Goal: Information Seeking & Learning: Learn about a topic

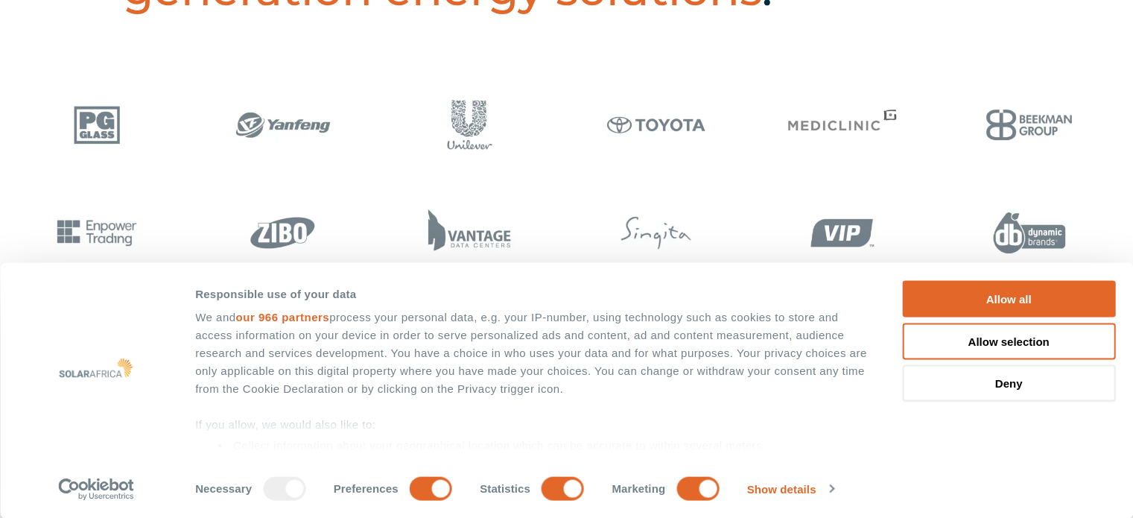
scroll to position [740, 0]
click at [527, 217] on div at bounding box center [8, 233] width 7451 height 86
click at [989, 299] on button "Allow all" at bounding box center [1008, 299] width 213 height 36
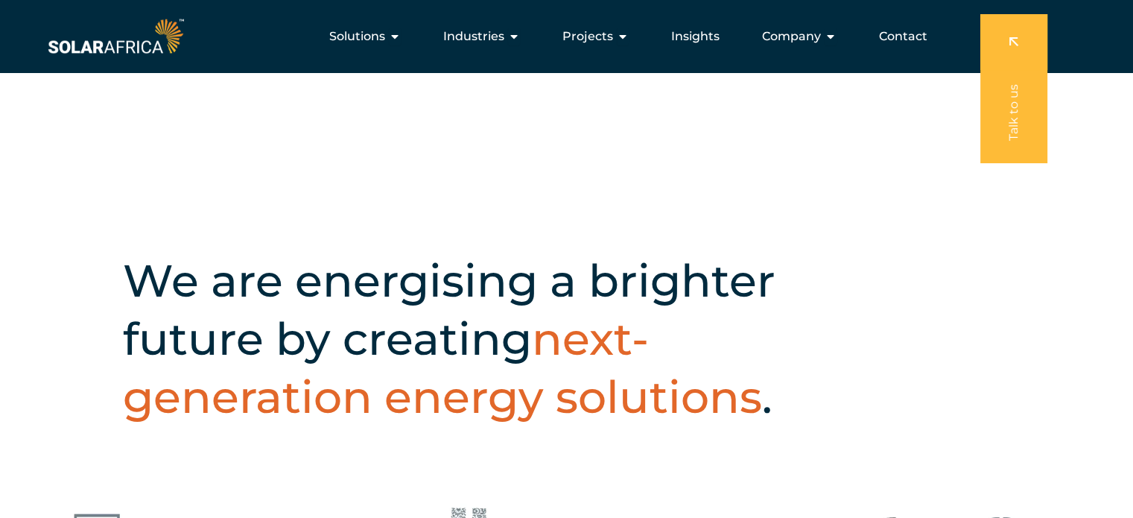
scroll to position [329, 0]
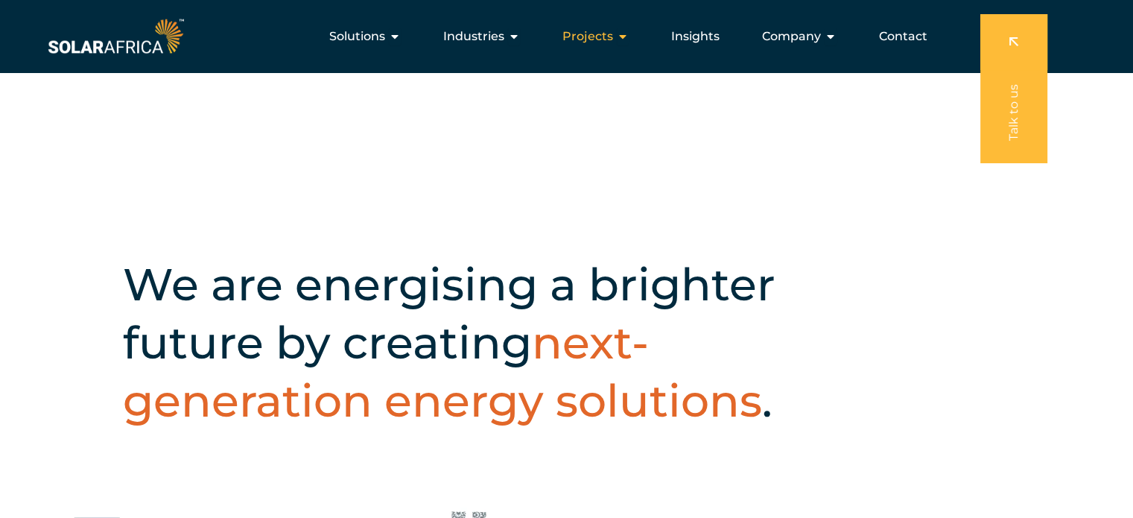
click at [626, 39] on icon "Menu" at bounding box center [623, 37] width 12 height 12
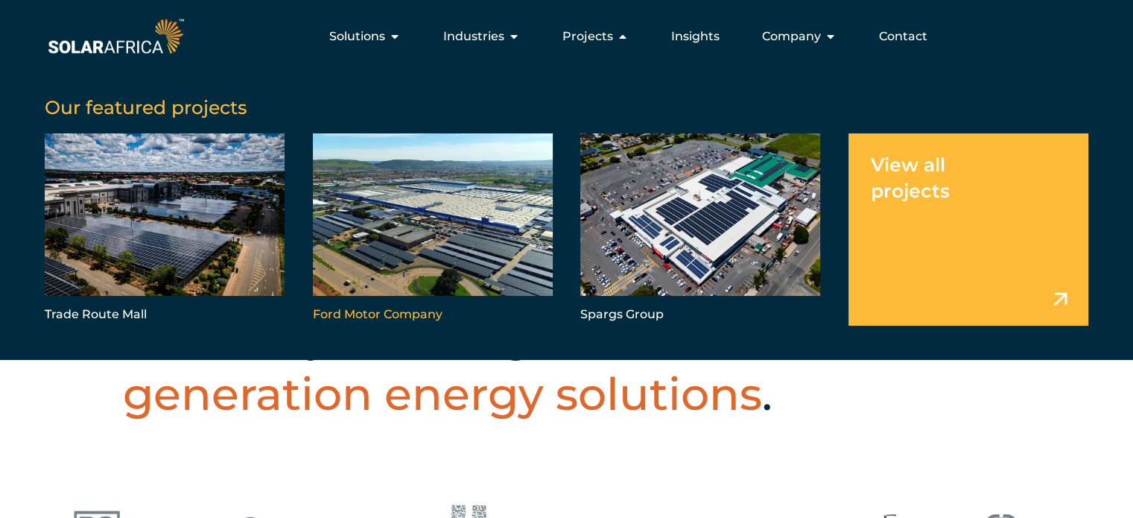
scroll to position [330, 0]
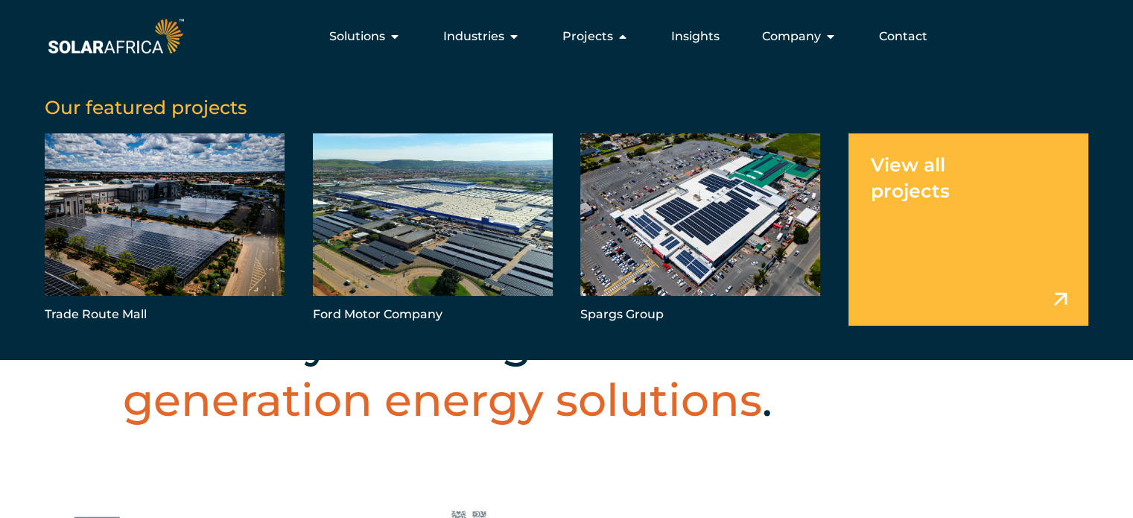
click at [1062, 299] on link "Menu" at bounding box center [968, 229] width 240 height 192
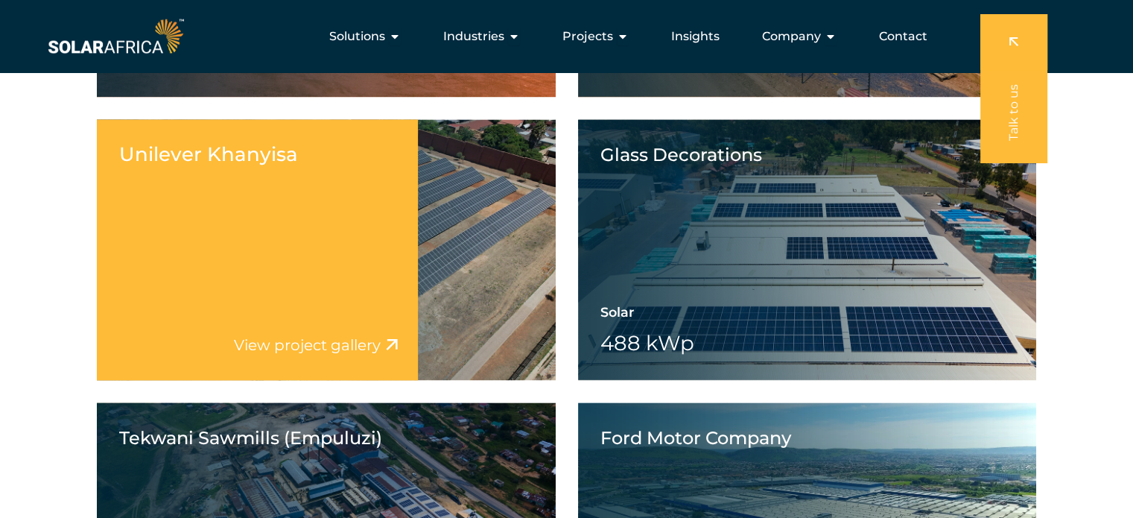
scroll to position [2132, 0]
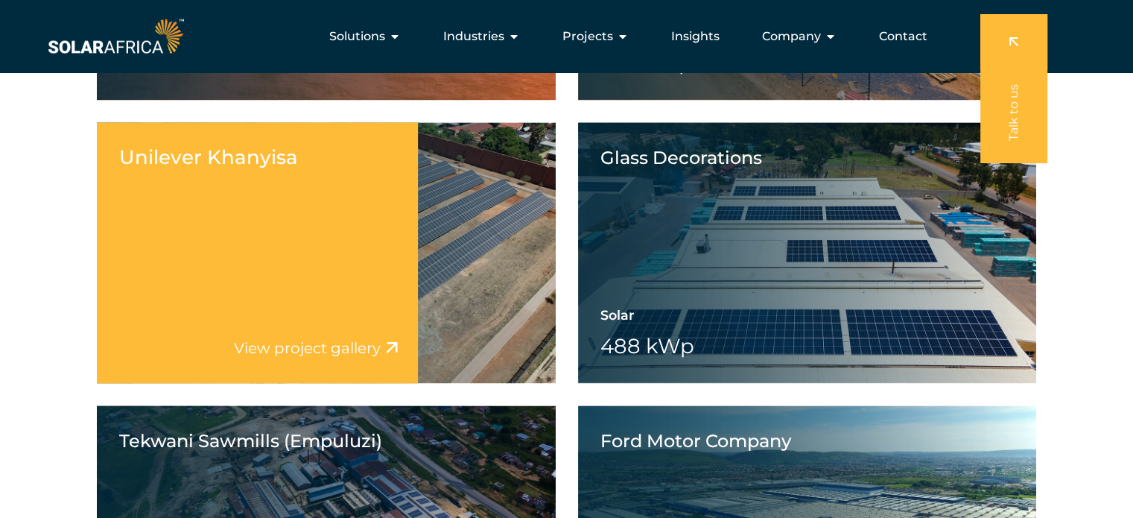
click at [453, 154] on h5 "Unilever Khanyisa" at bounding box center [326, 157] width 414 height 26
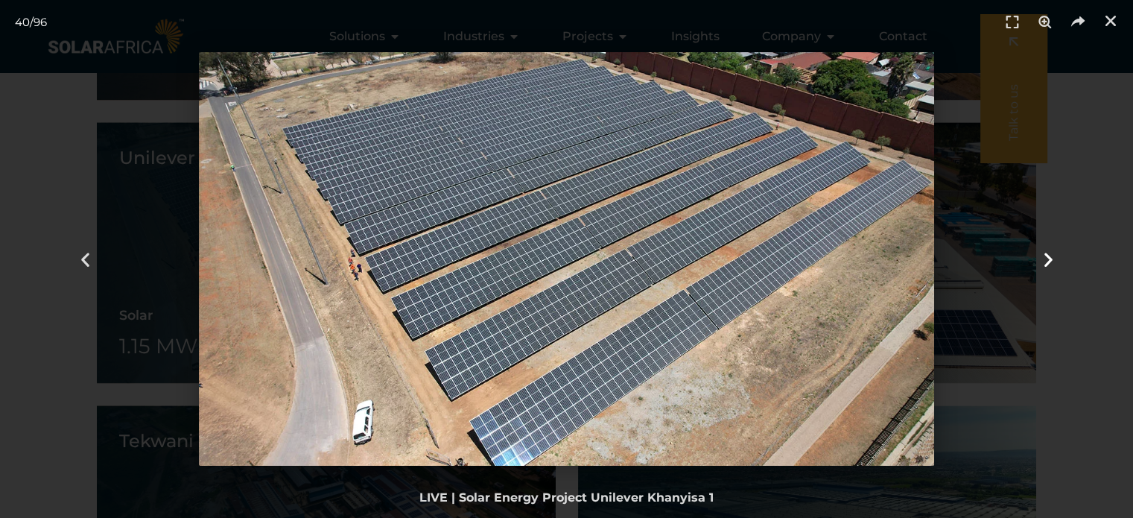
click at [1046, 258] on icon "Next slide" at bounding box center [1047, 258] width 19 height 19
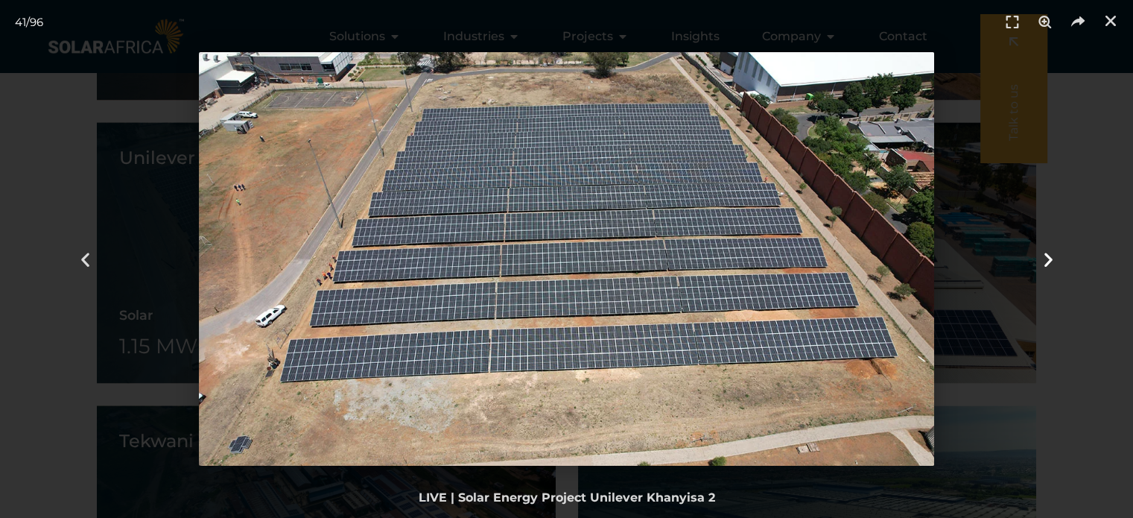
click at [1046, 258] on icon "Next slide" at bounding box center [1047, 258] width 19 height 19
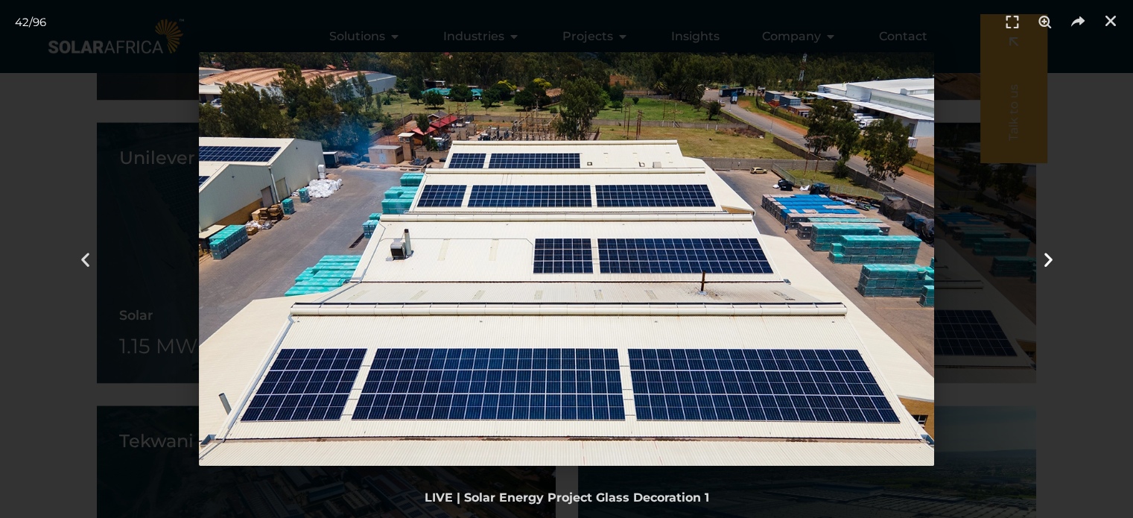
click at [1046, 258] on icon "Next slide" at bounding box center [1047, 258] width 19 height 19
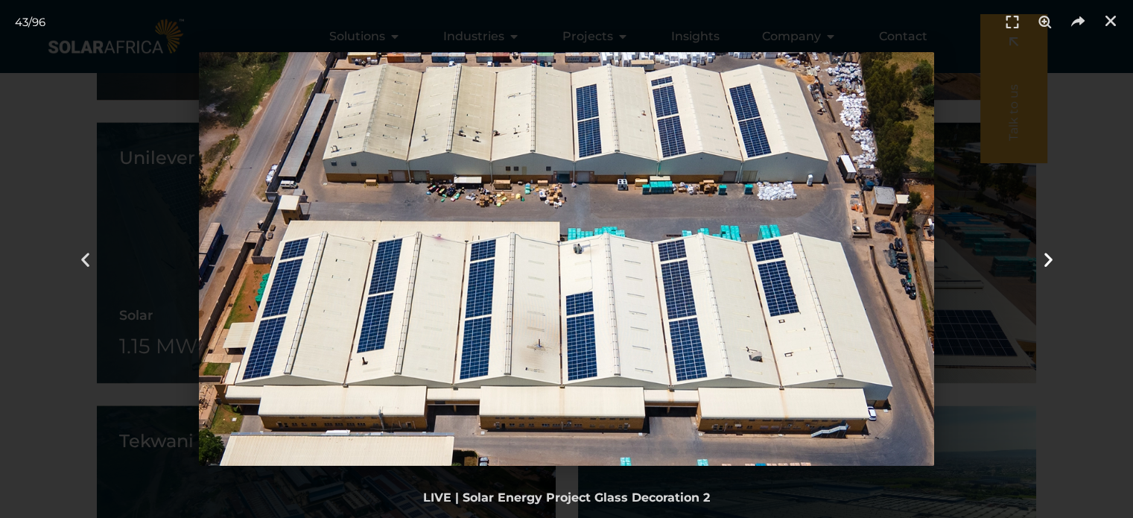
click at [1046, 258] on icon "Next slide" at bounding box center [1047, 258] width 19 height 19
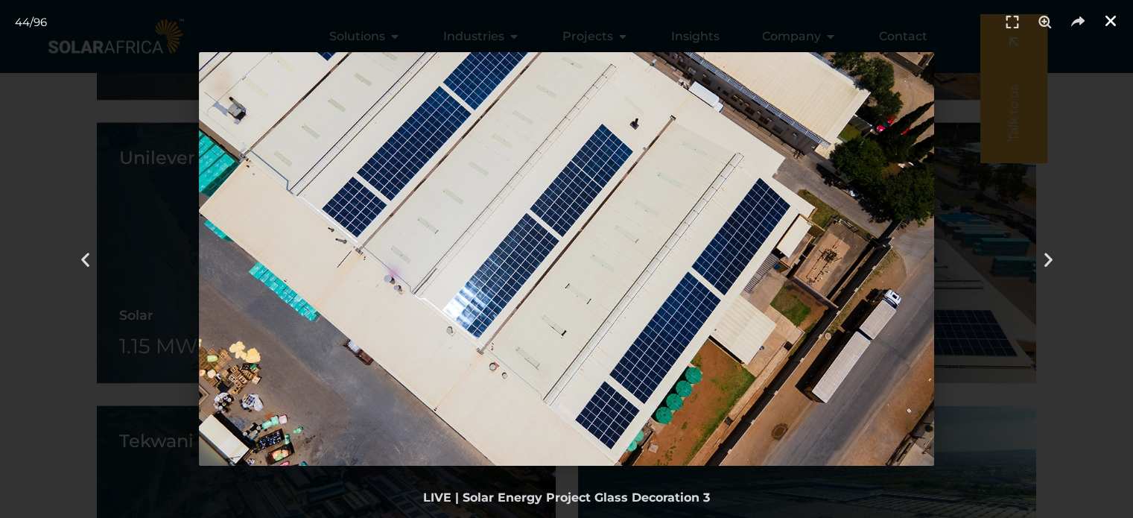
click at [1105, 16] on icon "Close (Esc)" at bounding box center [1110, 20] width 15 height 15
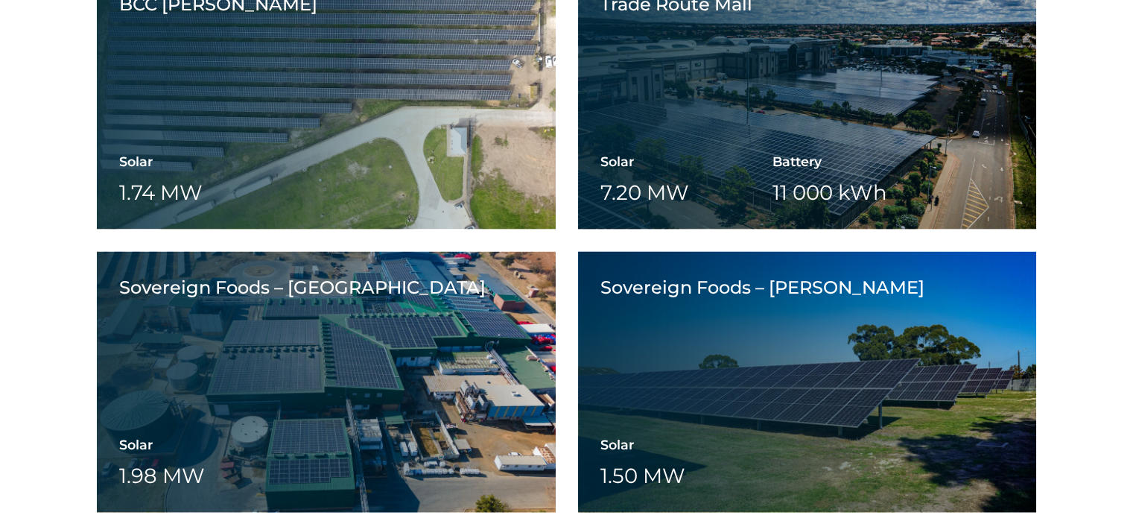
scroll to position [3136, 0]
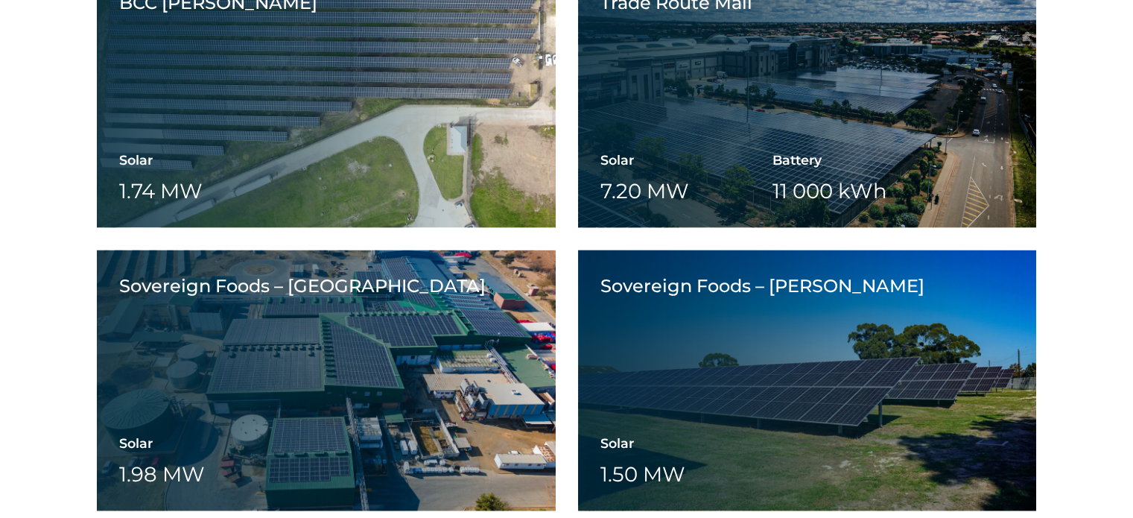
click at [407, 297] on div "Sovereign Foods – Hartbeespoort" at bounding box center [257, 287] width 321 height 74
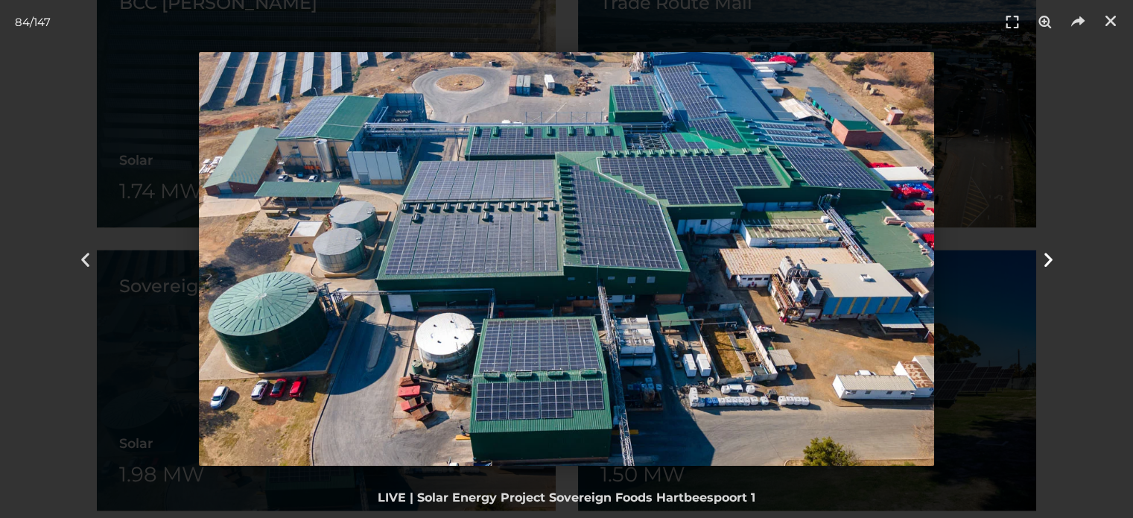
click at [1037, 255] on div "Next" at bounding box center [1048, 259] width 170 height 518
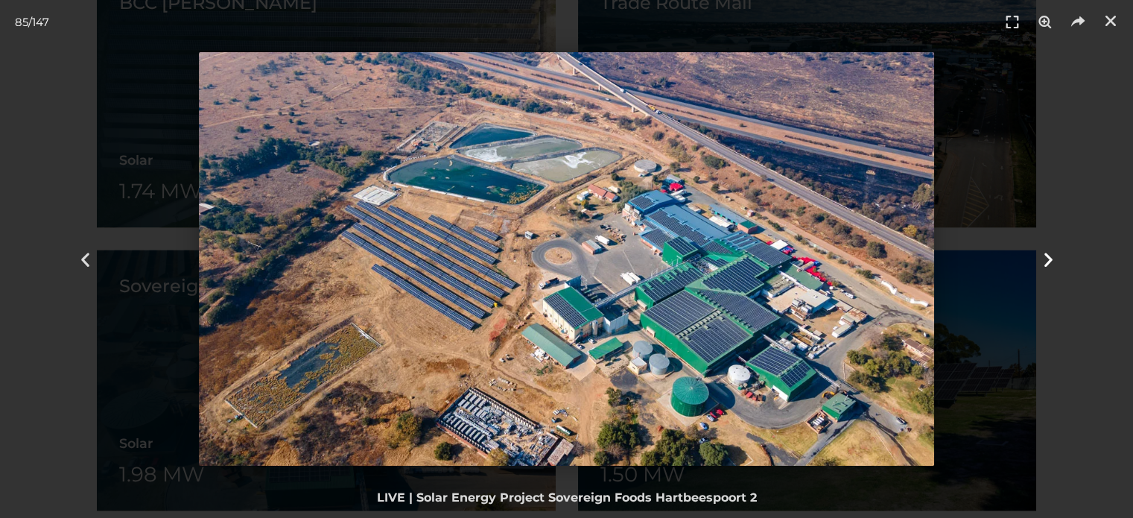
click at [1037, 255] on div "Next" at bounding box center [1048, 259] width 170 height 518
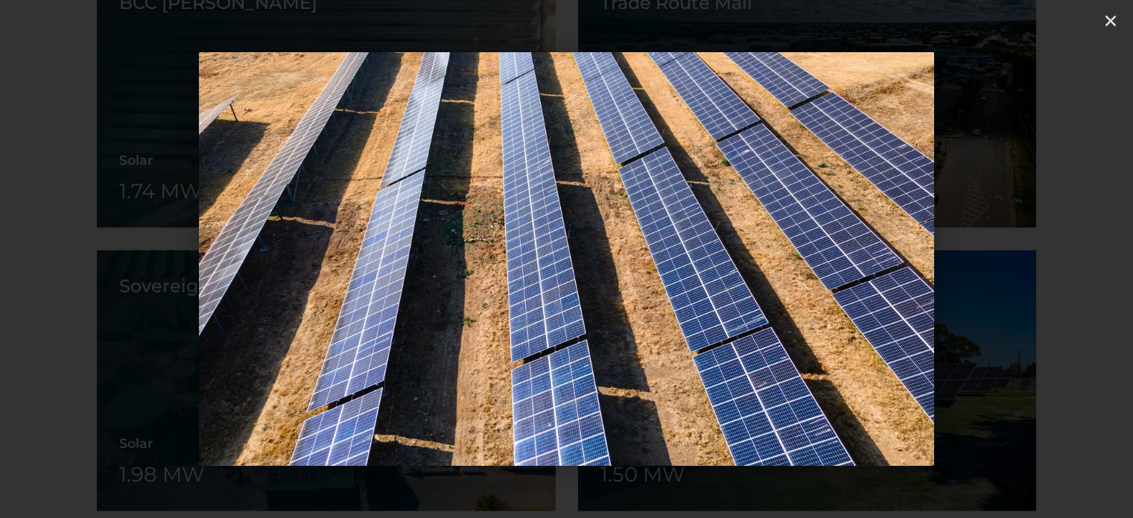
click at [1045, 259] on icon "Next slide" at bounding box center [1047, 258] width 19 height 19
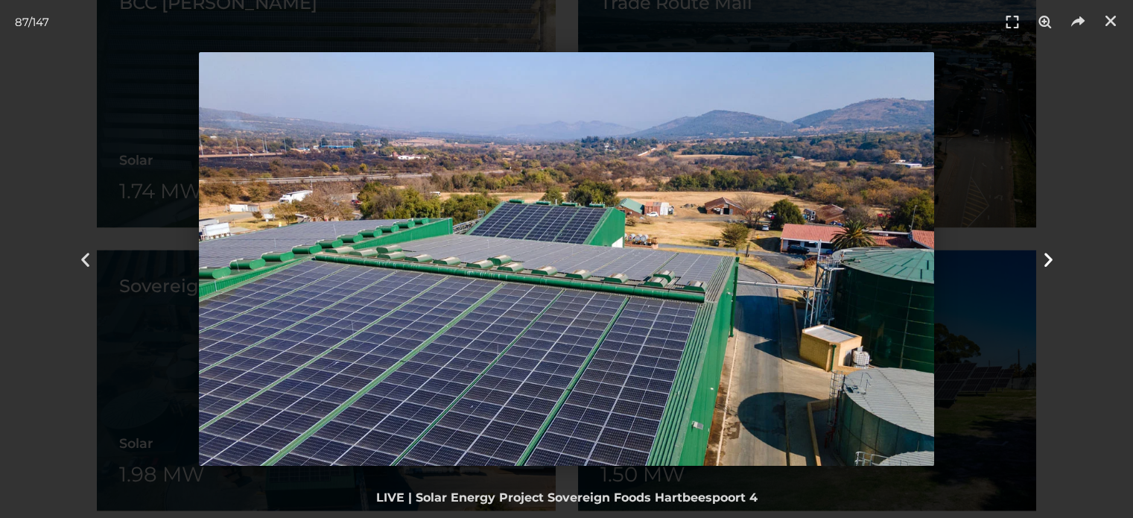
click at [1034, 247] on div "Next" at bounding box center [1048, 259] width 170 height 518
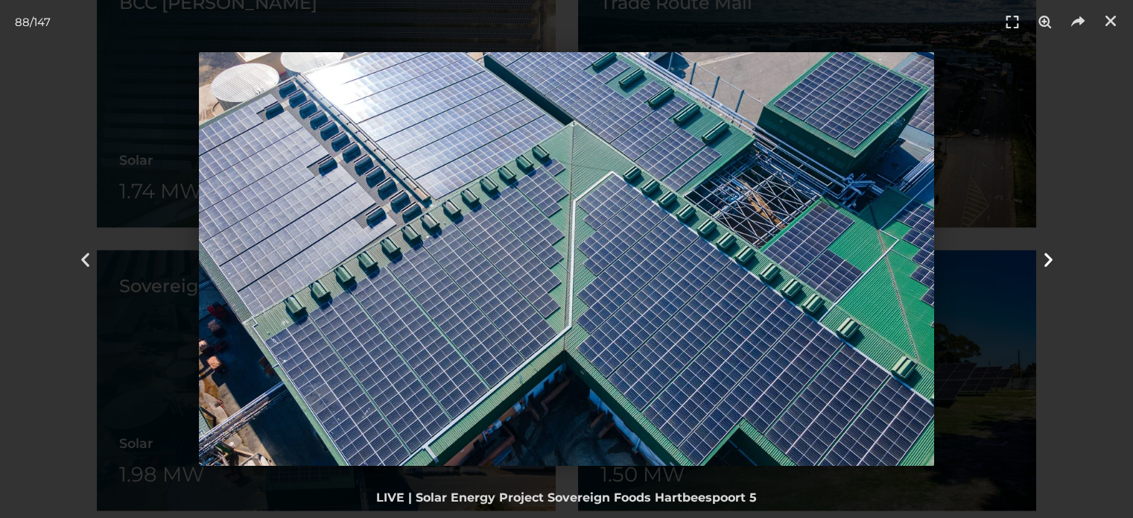
click at [1034, 247] on div "Next" at bounding box center [1048, 259] width 170 height 518
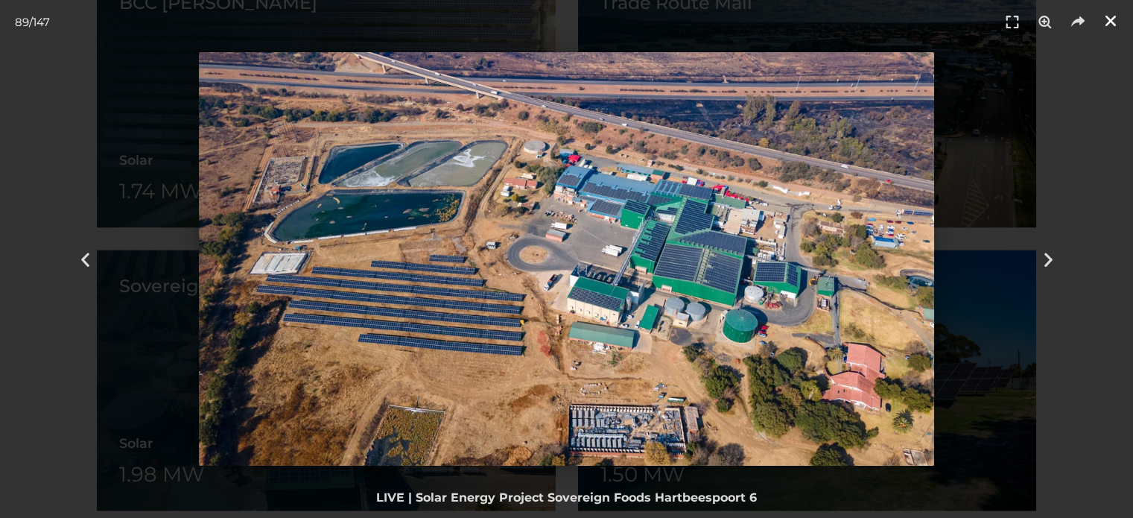
click at [1108, 13] on icon "Close (Esc)" at bounding box center [1110, 20] width 15 height 15
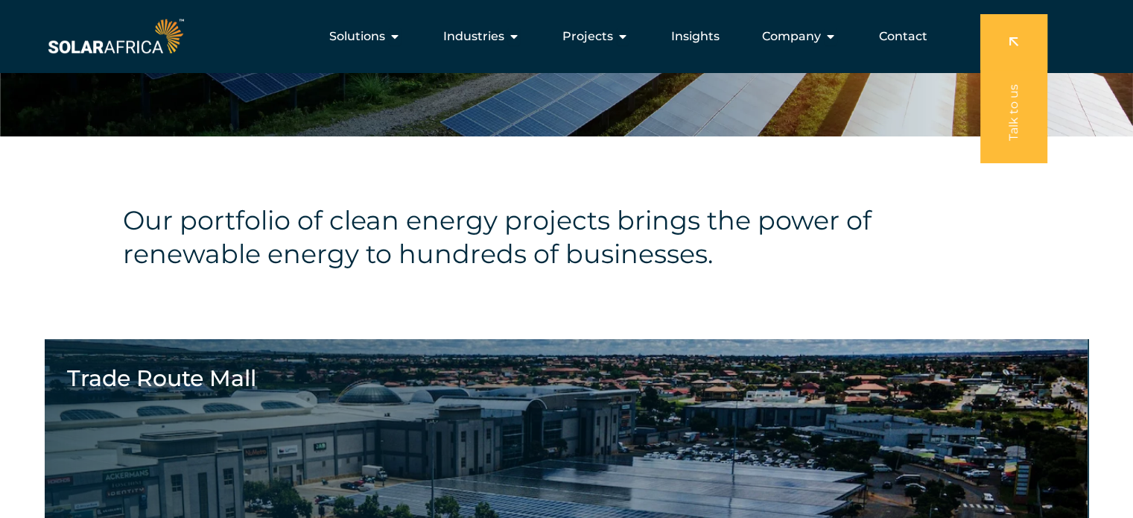
scroll to position [0, 0]
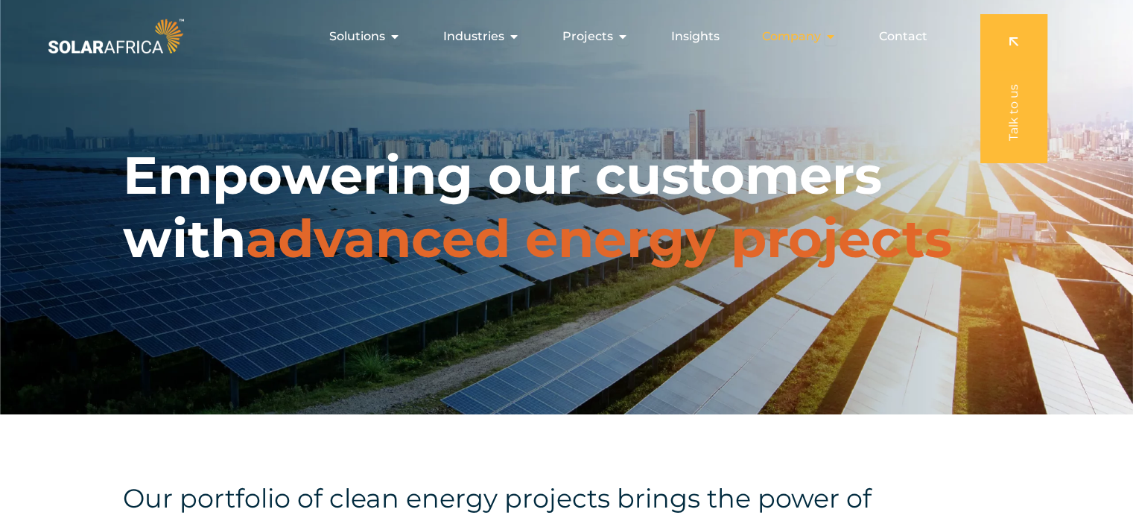
click at [825, 42] on icon "Menu" at bounding box center [830, 37] width 12 height 12
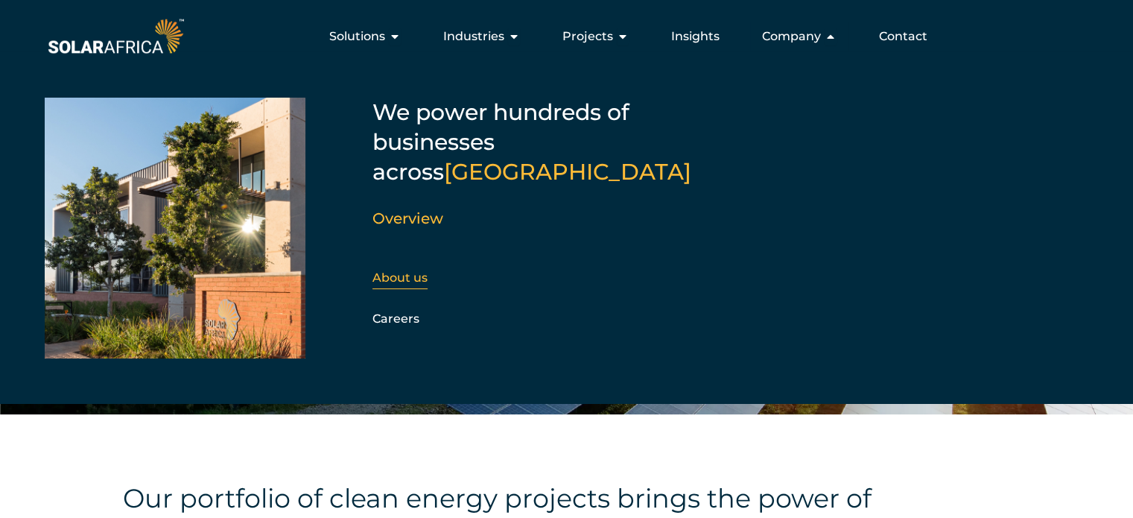
click at [401, 270] on link "About us" at bounding box center [399, 277] width 55 height 14
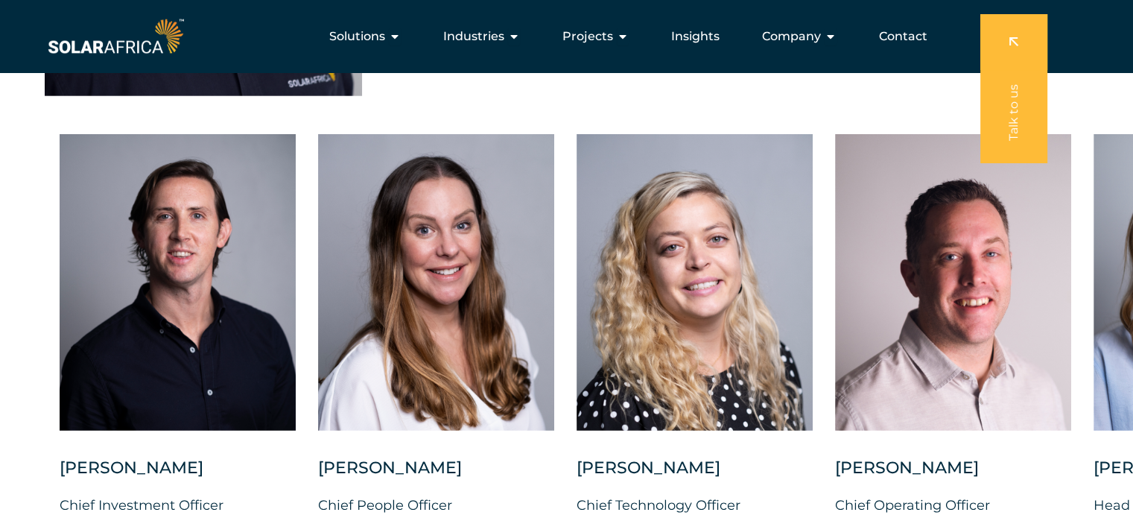
scroll to position [3670, 0]
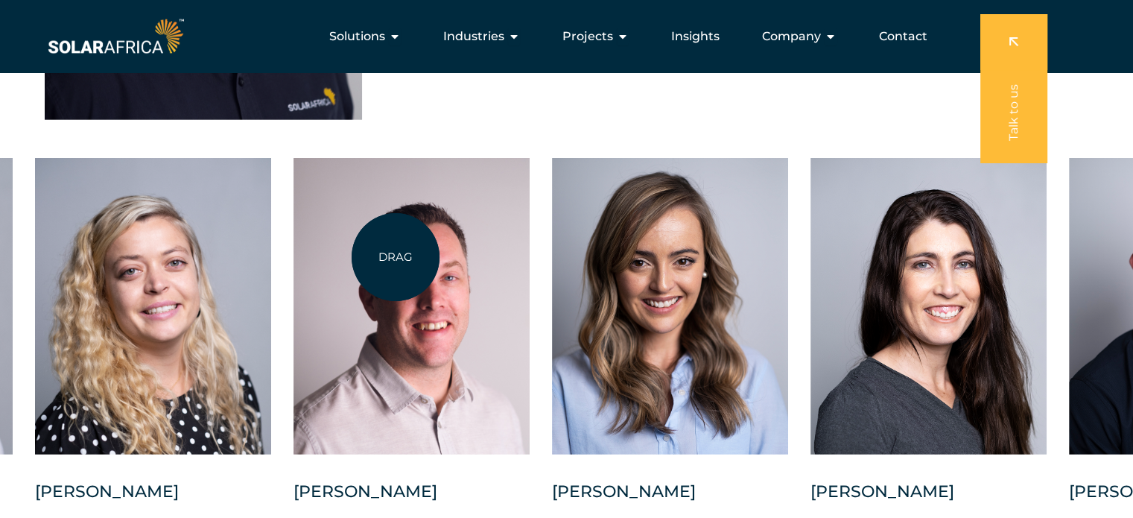
drag, startPoint x: 937, startPoint y: 292, endPoint x: 257, endPoint y: 253, distance: 681.0
click at [293, 253] on div at bounding box center [411, 306] width 236 height 296
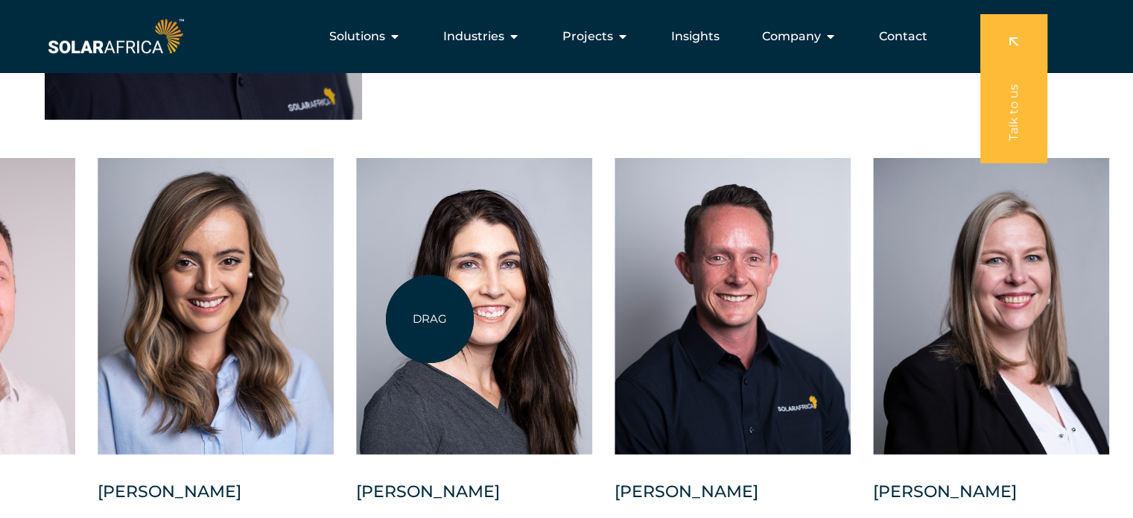
drag, startPoint x: 662, startPoint y: 303, endPoint x: 429, endPoint y: 319, distance: 233.6
click at [429, 319] on div at bounding box center [474, 306] width 236 height 296
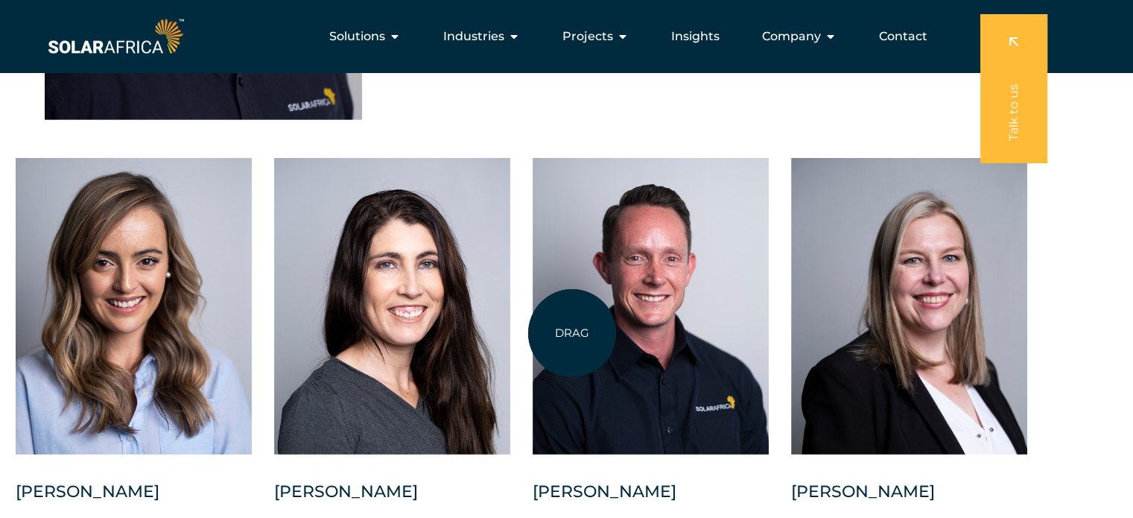
drag, startPoint x: 739, startPoint y: 333, endPoint x: 459, endPoint y: 345, distance: 280.2
click at [459, 345] on div "[PERSON_NAME] Chief Investment Officer [PERSON_NAME] Chief People Officer [PERS…" at bounding box center [15, 372] width 2186 height 428
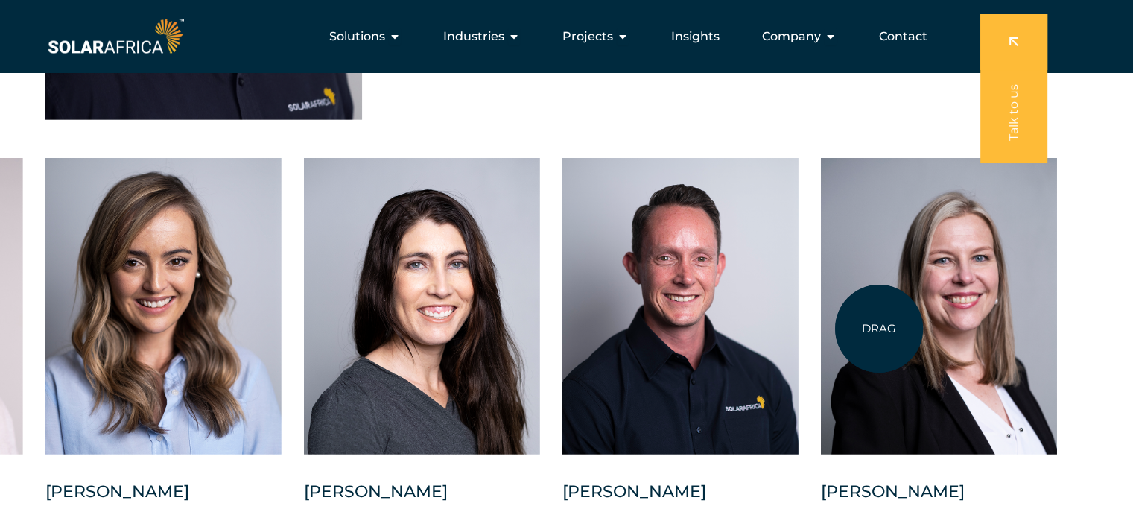
click at [879, 328] on div at bounding box center [939, 306] width 236 height 296
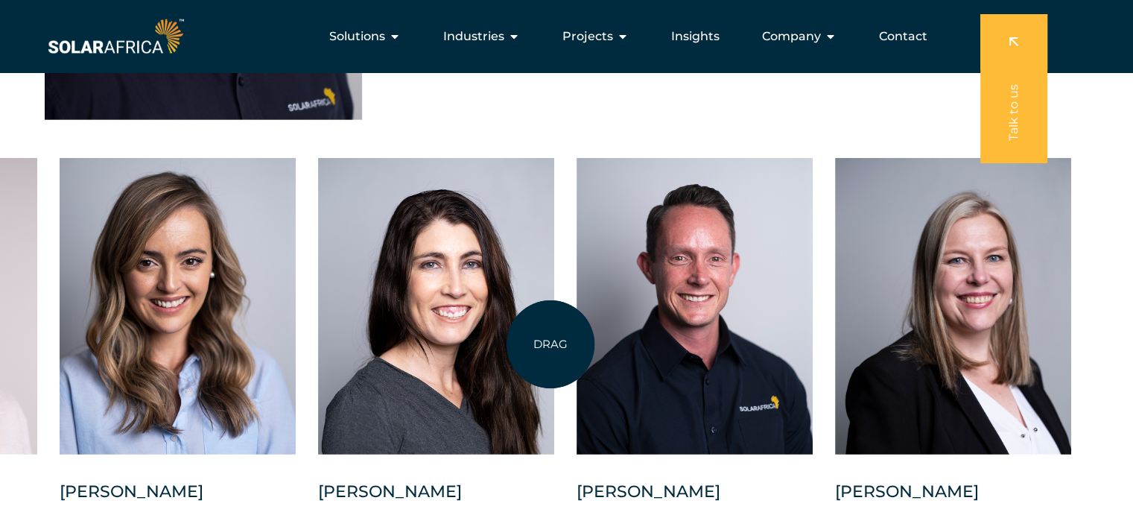
click at [553, 343] on div at bounding box center [436, 306] width 236 height 296
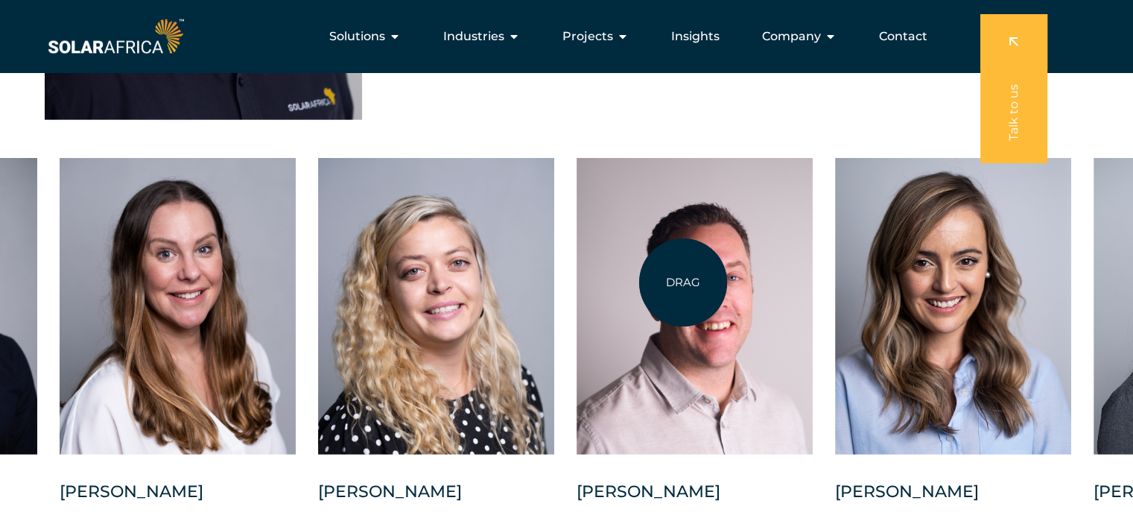
drag, startPoint x: 687, startPoint y: 378, endPoint x: 683, endPoint y: 276, distance: 102.1
click at [683, 276] on div at bounding box center [694, 306] width 236 height 296
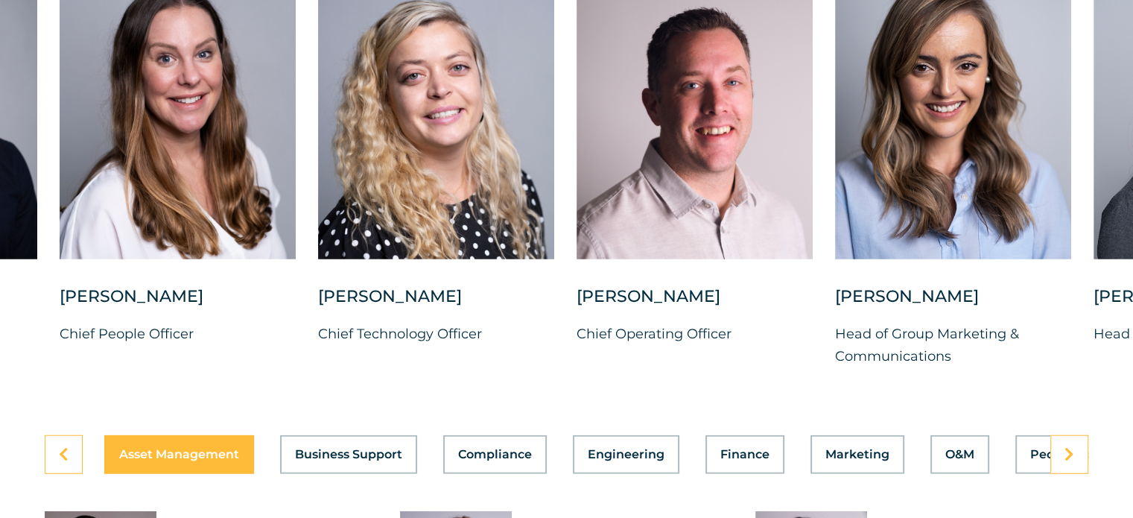
scroll to position [3893, 0]
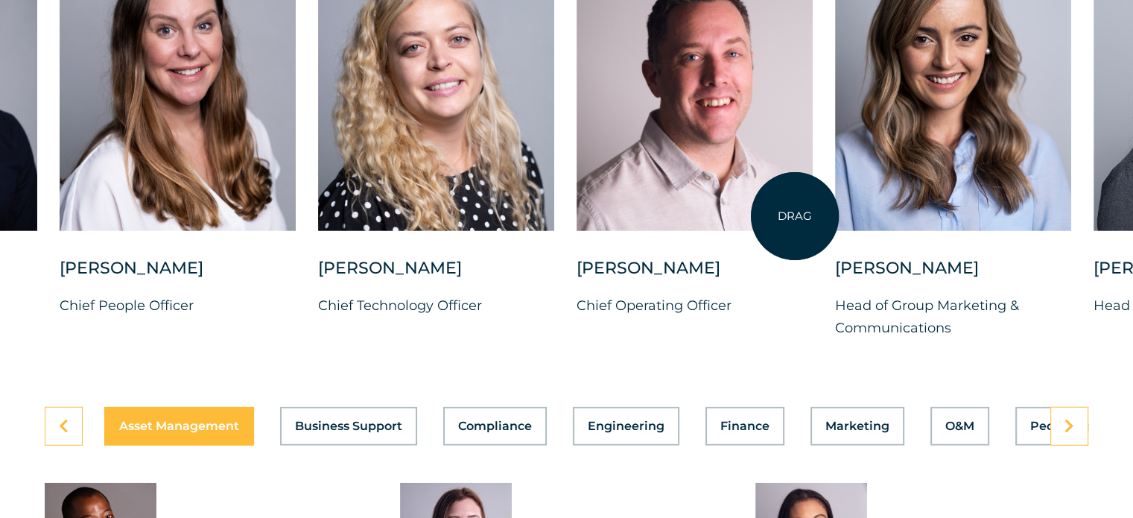
drag, startPoint x: 936, startPoint y: 149, endPoint x: 780, endPoint y: 218, distance: 171.0
click at [780, 218] on div "[PERSON_NAME] Chief Investment Officer [PERSON_NAME] Chief People Officer [PERS…" at bounding box center [835, 148] width 2186 height 428
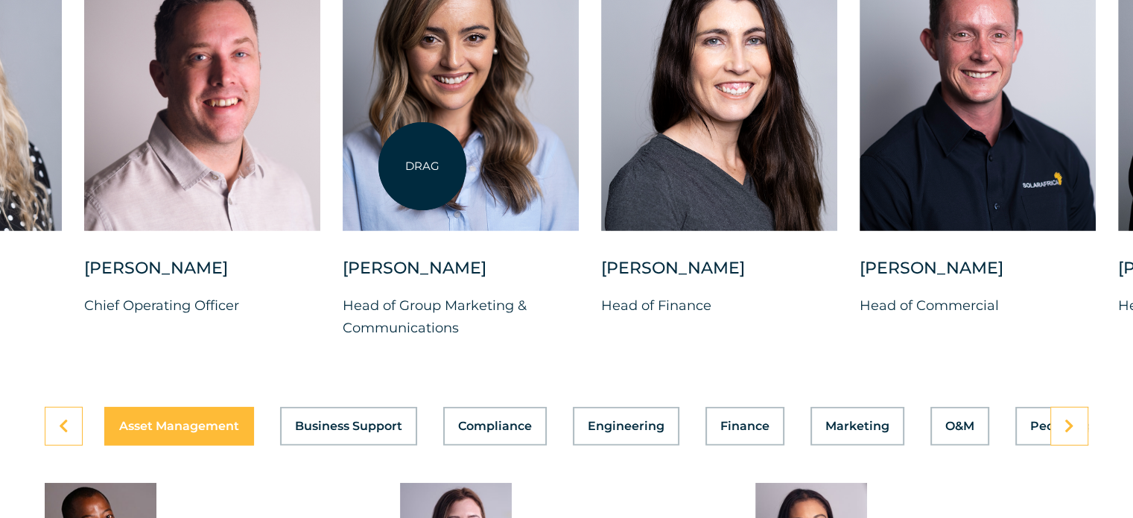
drag, startPoint x: 914, startPoint y: 139, endPoint x: 396, endPoint y: 166, distance: 519.0
click at [396, 166] on div at bounding box center [461, 82] width 236 height 296
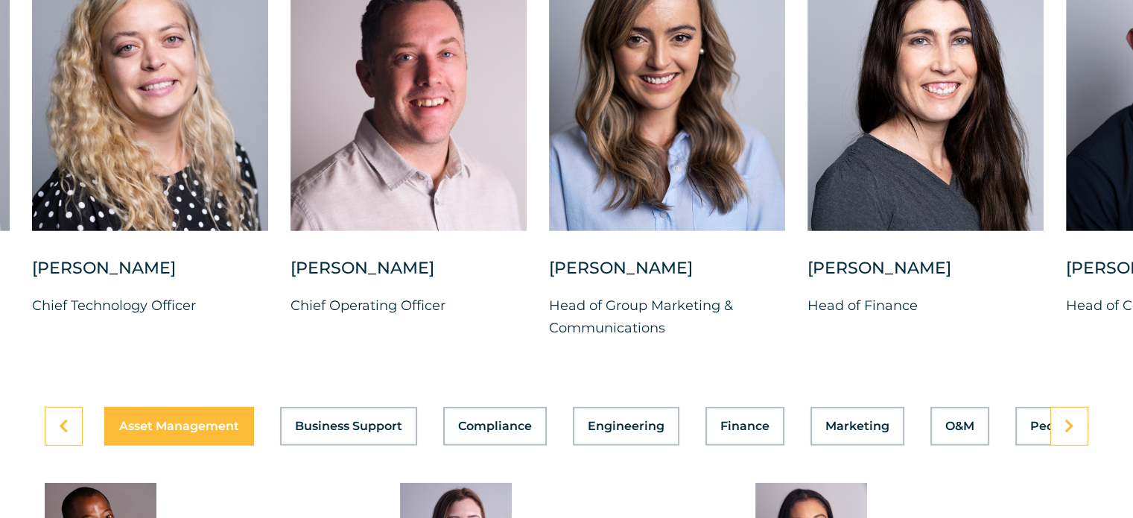
drag, startPoint x: 912, startPoint y: 167, endPoint x: 1143, endPoint y: 109, distance: 238.0
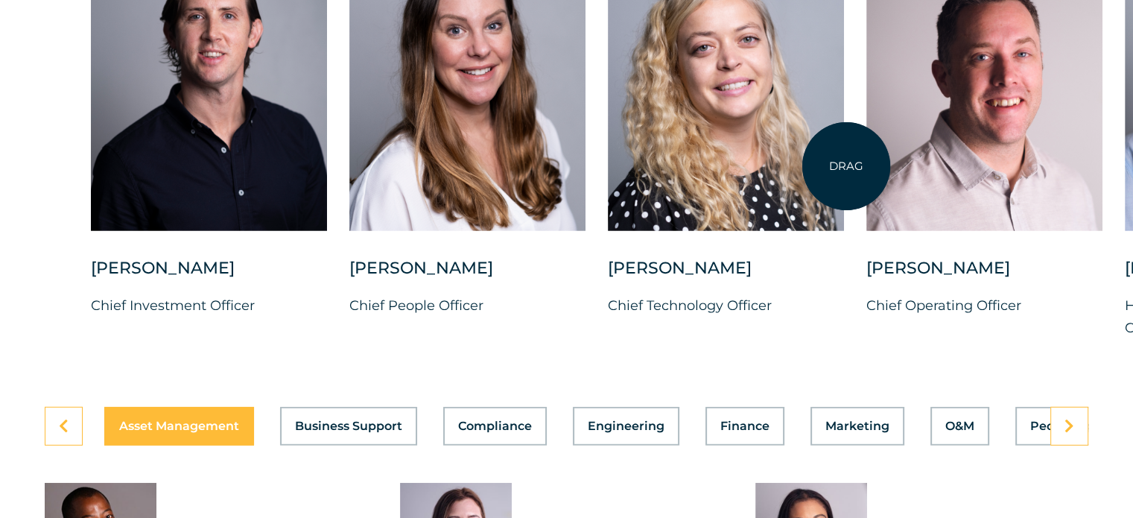
drag, startPoint x: 298, startPoint y: 159, endPoint x: 846, endPoint y: 166, distance: 548.1
click at [846, 166] on div "[PERSON_NAME] Chief Investment Officer [PERSON_NAME] Chief People Officer [PERS…" at bounding box center [1124, 148] width 2186 height 428
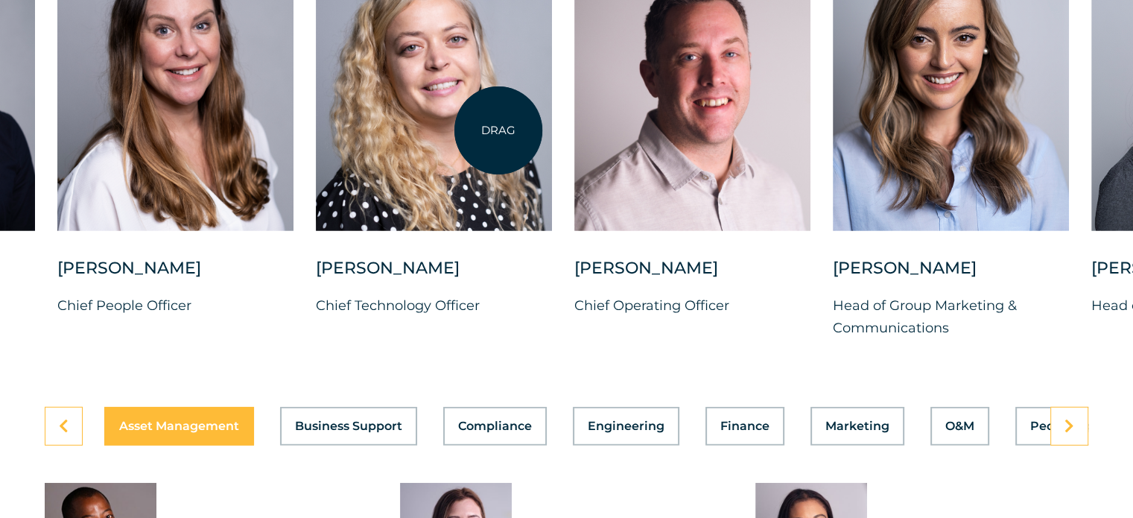
drag, startPoint x: 759, startPoint y: 160, endPoint x: 489, endPoint y: 130, distance: 271.2
click at [489, 130] on div at bounding box center [434, 82] width 236 height 296
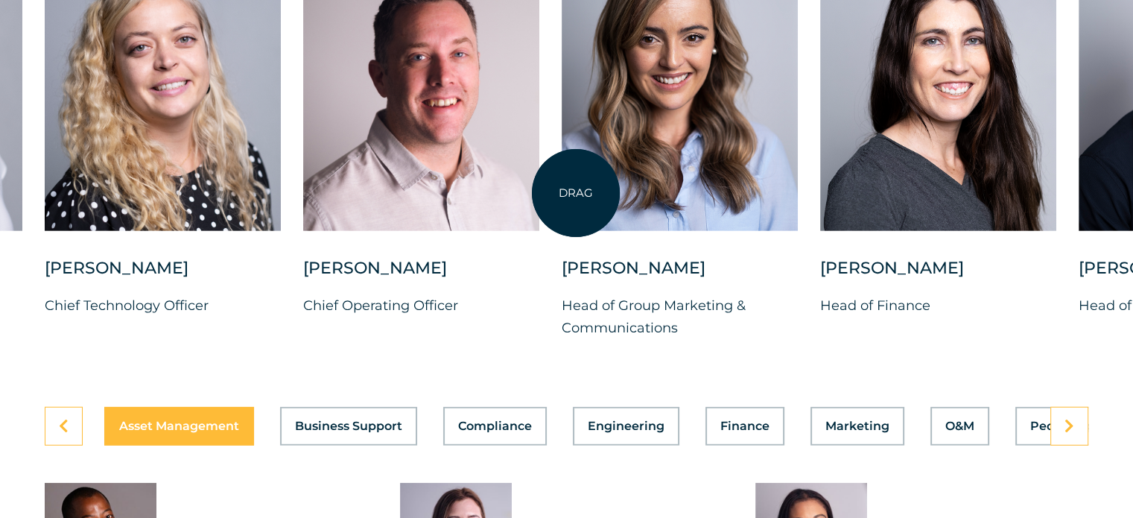
drag, startPoint x: 849, startPoint y: 184, endPoint x: 512, endPoint y: 191, distance: 336.7
click at [561, 191] on div at bounding box center [679, 82] width 236 height 296
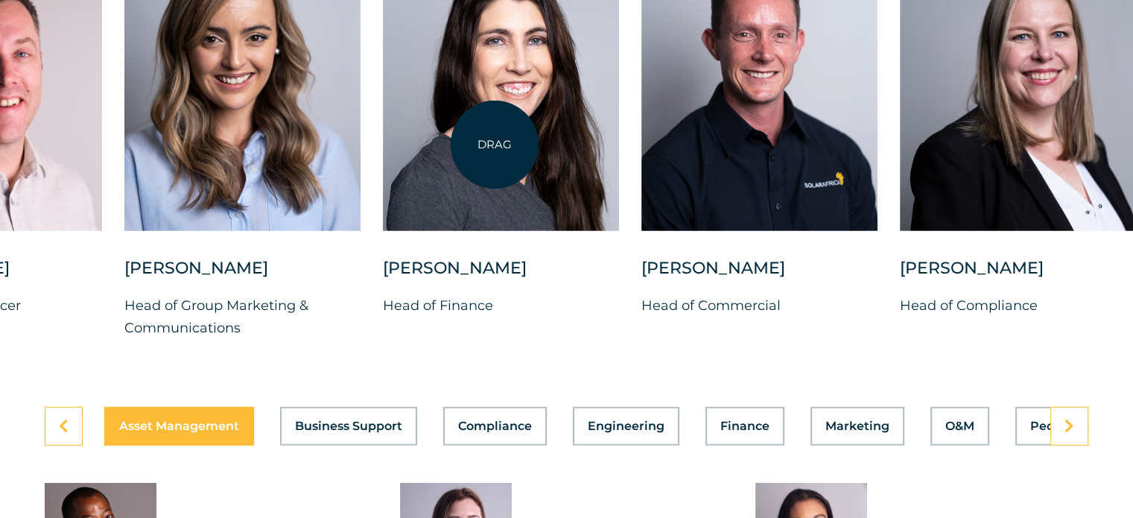
drag, startPoint x: 688, startPoint y: 142, endPoint x: 494, endPoint y: 144, distance: 193.6
click at [494, 144] on div at bounding box center [501, 82] width 236 height 296
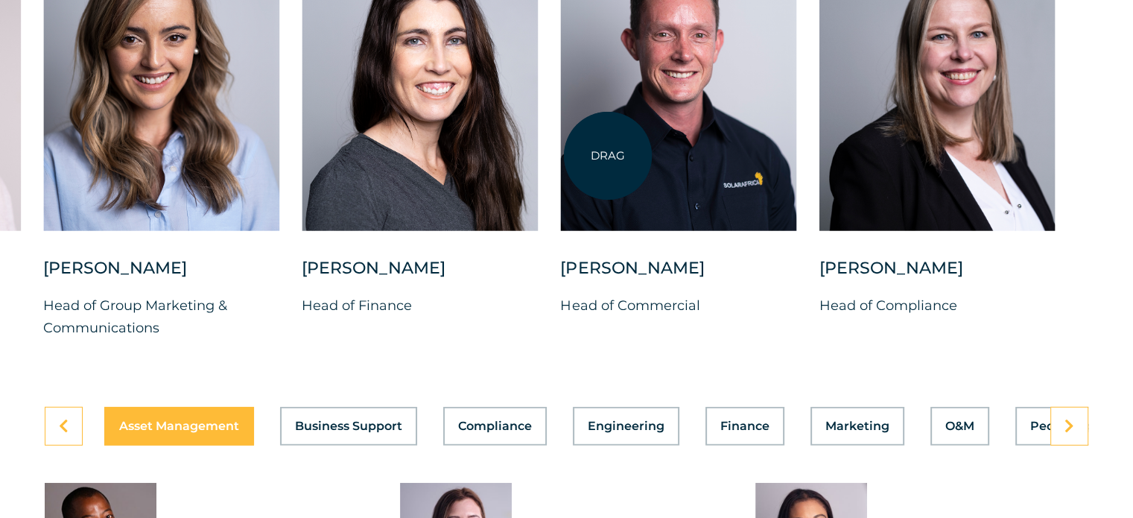
drag, startPoint x: 688, startPoint y: 150, endPoint x: 608, endPoint y: 156, distance: 80.6
click at [608, 156] on div at bounding box center [678, 82] width 236 height 296
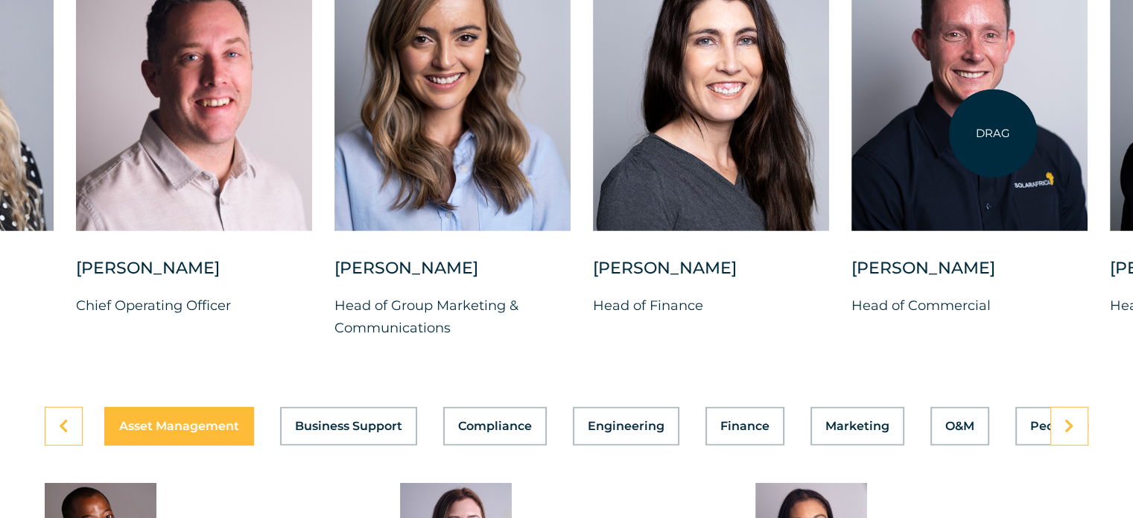
drag, startPoint x: 718, startPoint y: 127, endPoint x: 1007, endPoint y: 133, distance: 289.0
click at [1007, 133] on div at bounding box center [969, 82] width 236 height 296
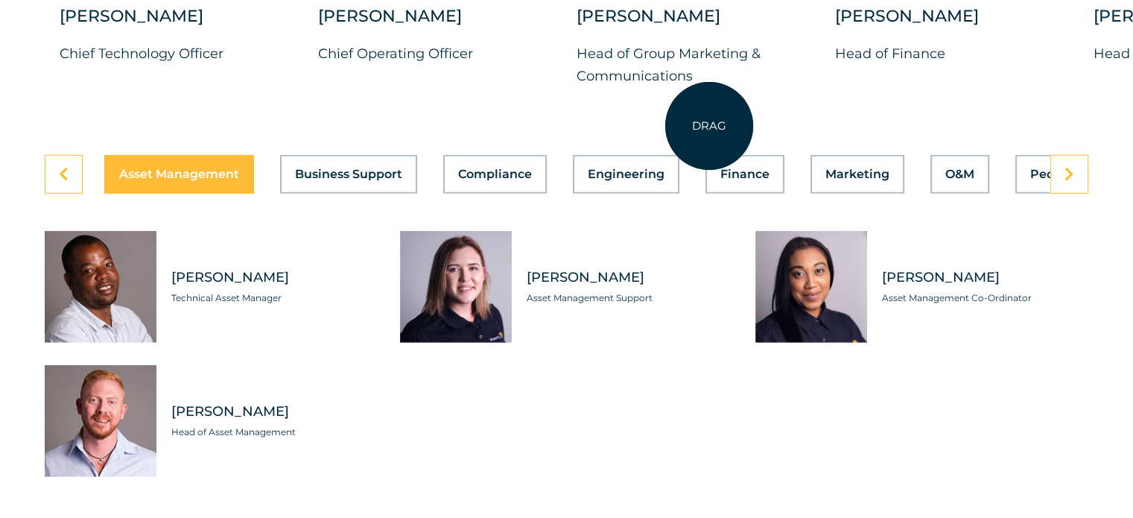
scroll to position [4146, 0]
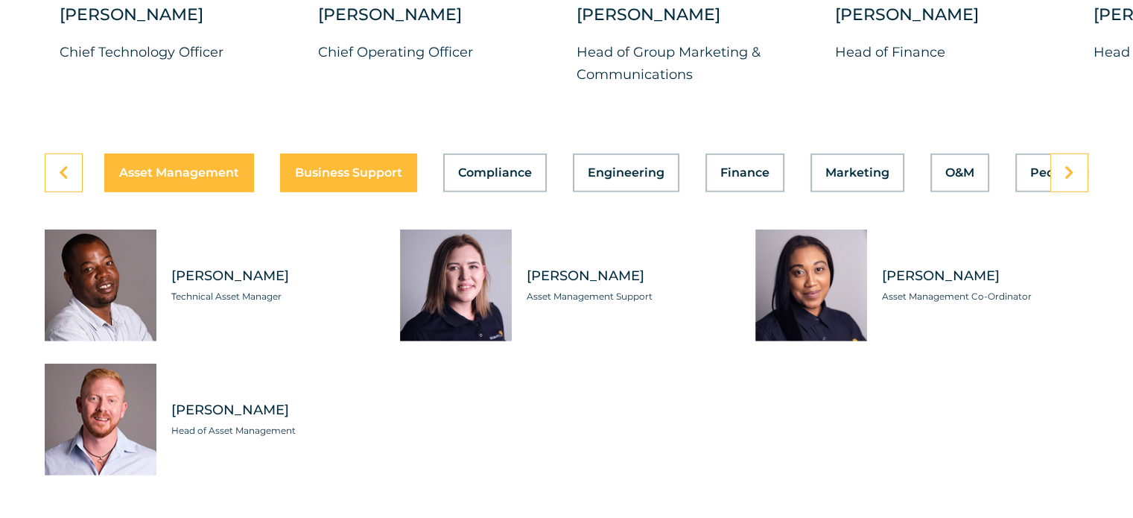
click at [366, 167] on span "Business Support" at bounding box center [348, 173] width 107 height 12
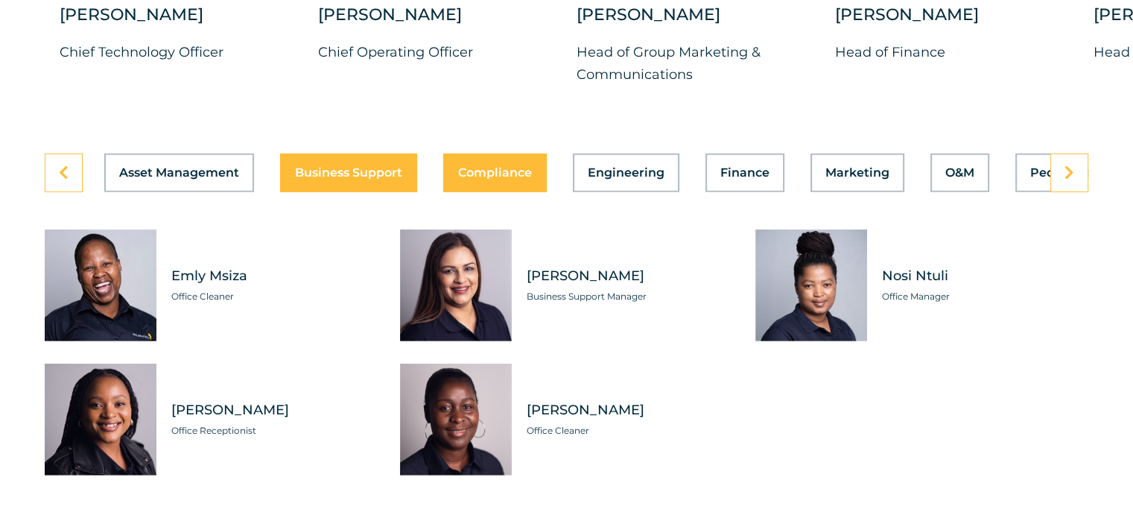
click at [494, 167] on span "Compliance" at bounding box center [495, 173] width 74 height 12
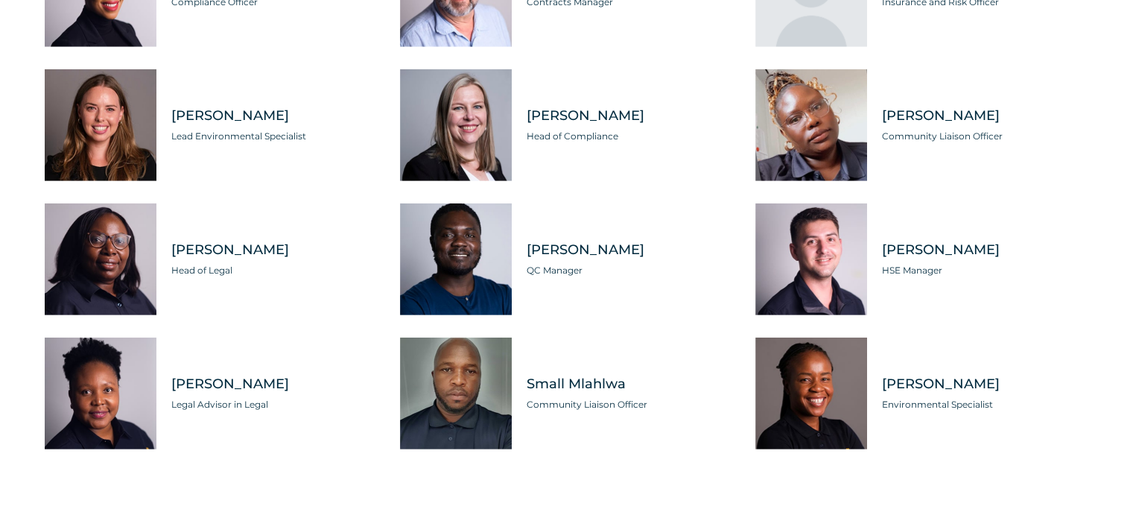
scroll to position [4464, 0]
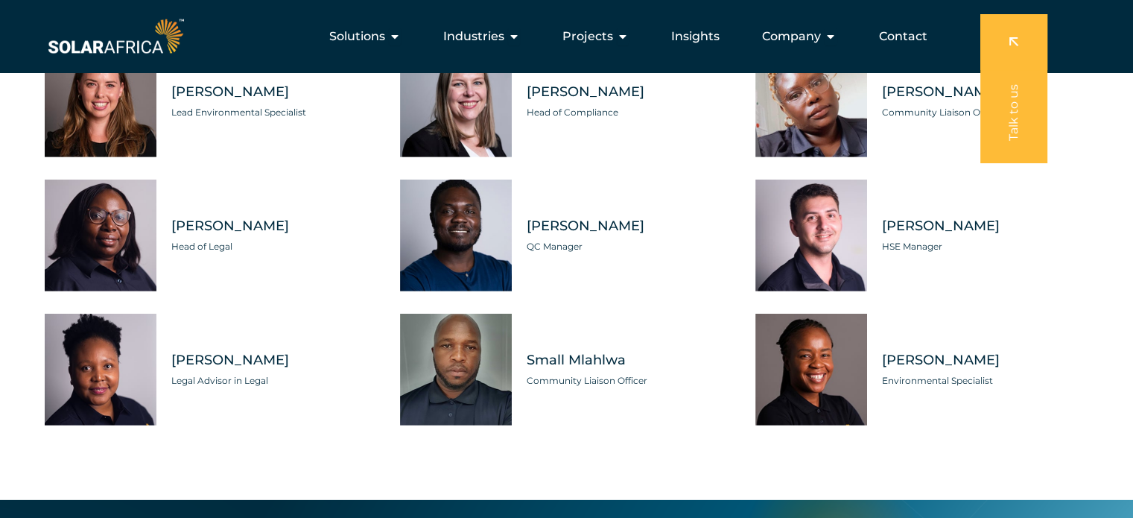
drag, startPoint x: 725, startPoint y: 360, endPoint x: 669, endPoint y: 346, distance: 57.1
click at [669, 346] on div "Small Mlahlwa Community Liaison Officer" at bounding box center [622, 370] width 221 height 112
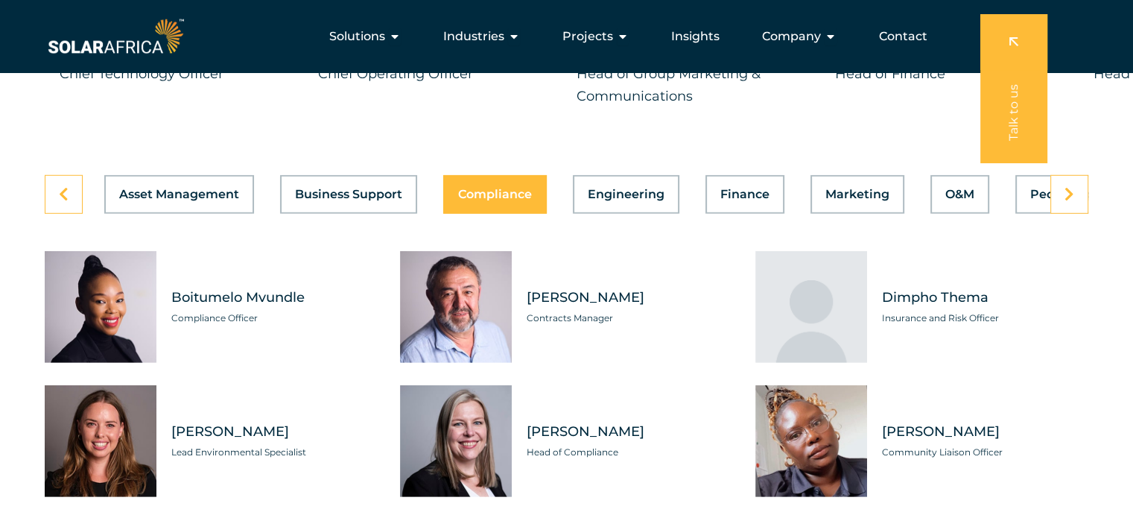
scroll to position [4122, 0]
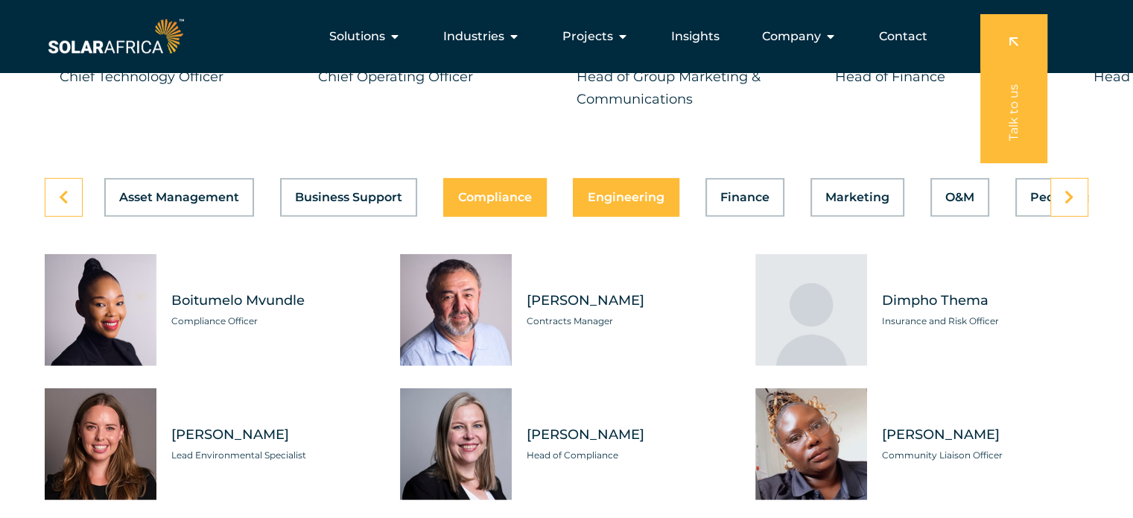
click at [634, 191] on span "Engineering" at bounding box center [626, 197] width 77 height 12
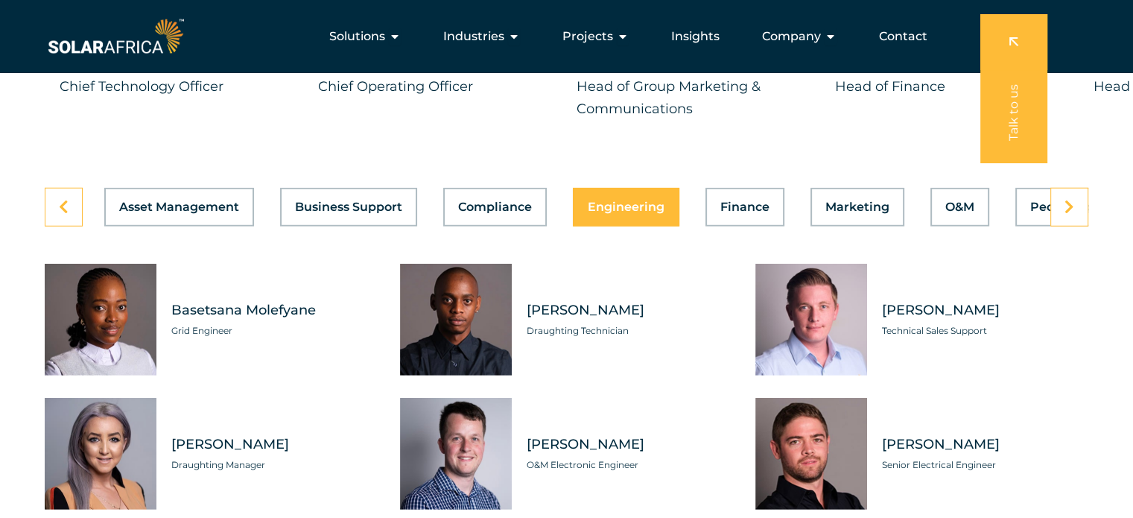
scroll to position [4111, 0]
drag, startPoint x: 596, startPoint y: 279, endPoint x: 610, endPoint y: 324, distance: 47.6
click at [610, 324] on div "[PERSON_NAME] Draughting Technician" at bounding box center [622, 320] width 221 height 112
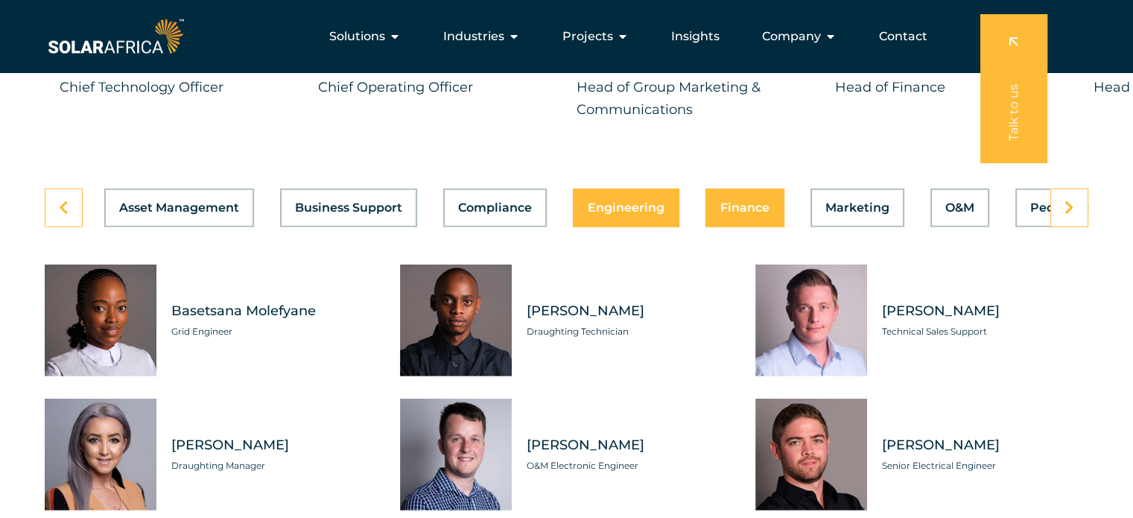
click at [731, 202] on span "Finance" at bounding box center [744, 208] width 49 height 12
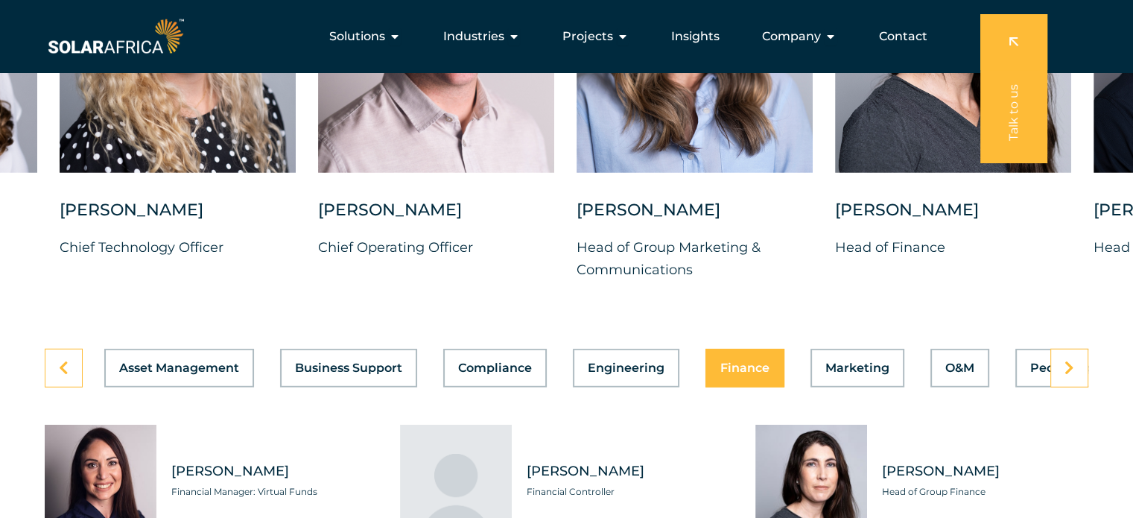
scroll to position [3950, 0]
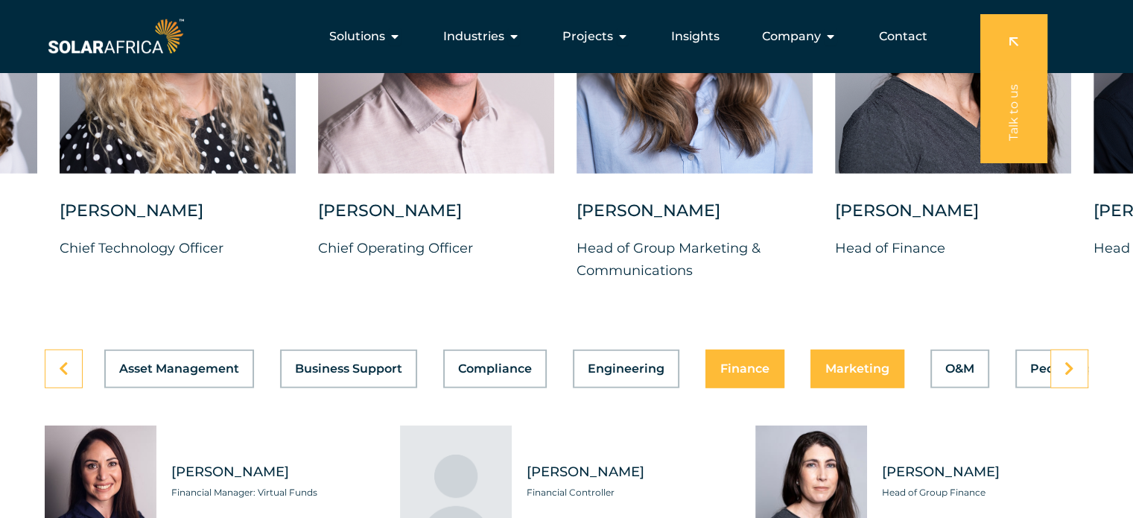
click at [858, 363] on span "Marketing" at bounding box center [857, 369] width 64 height 12
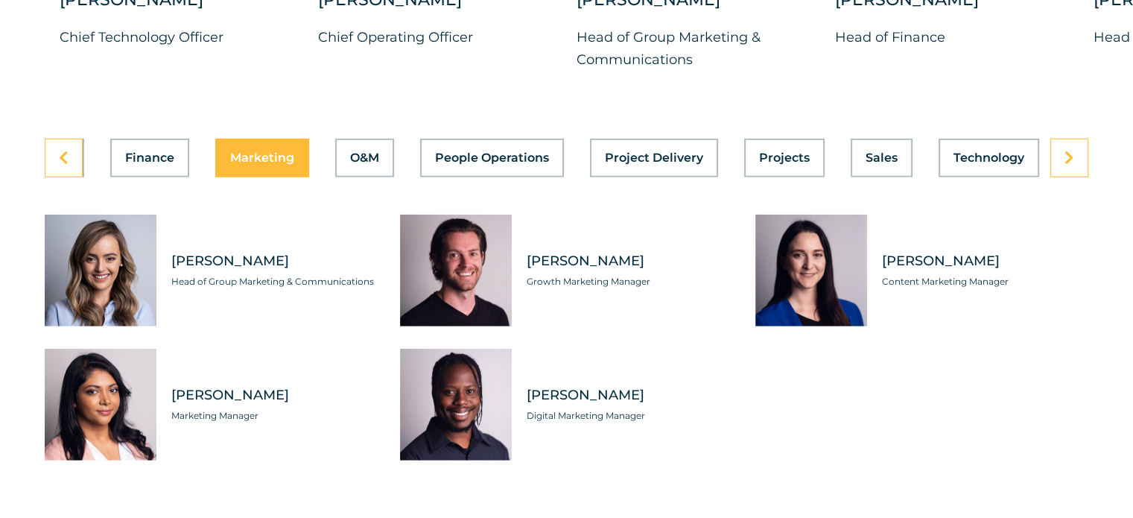
scroll to position [4169, 0]
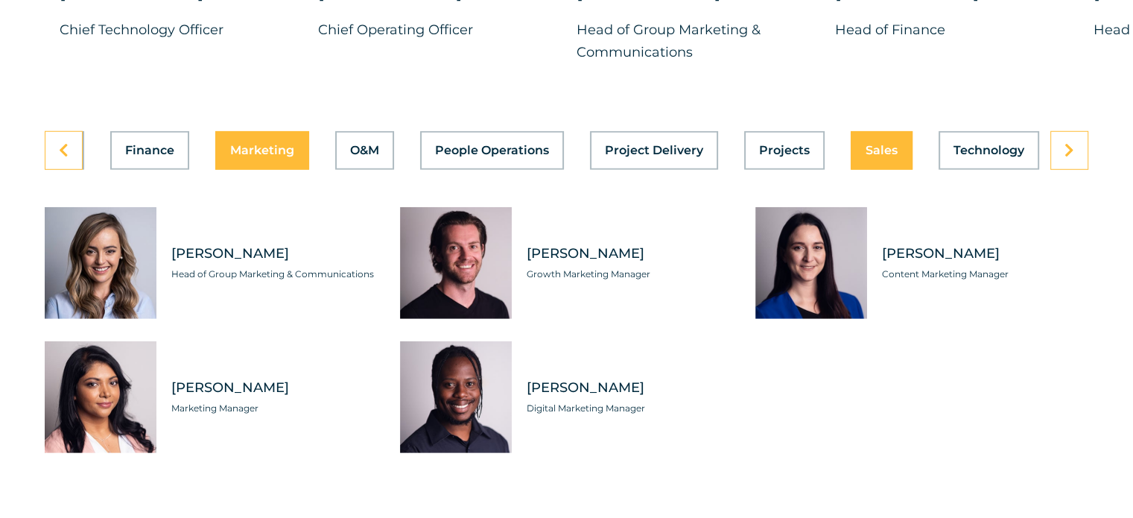
click at [864, 146] on button "Sales" at bounding box center [881, 150] width 62 height 39
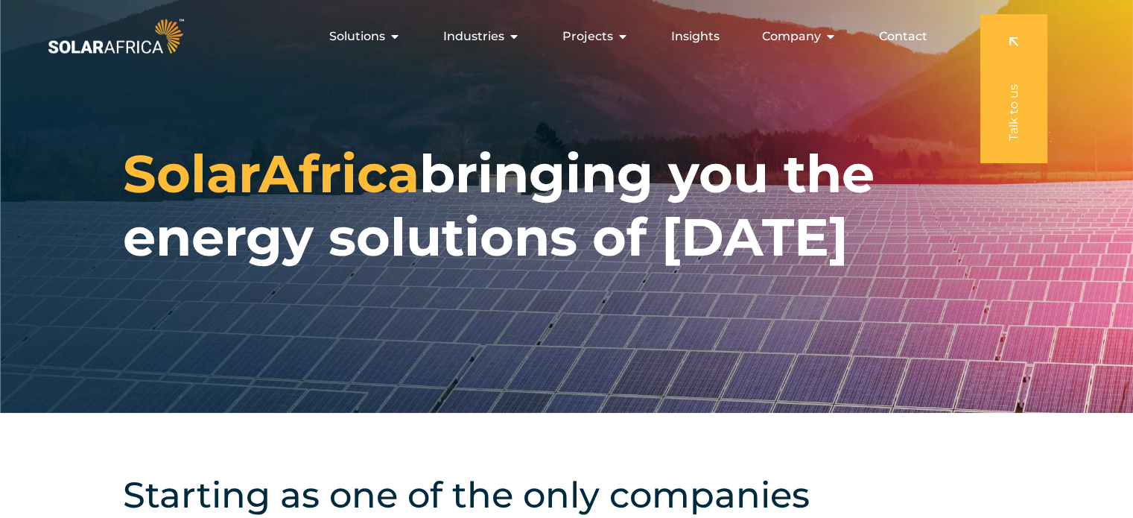
scroll to position [0, 0]
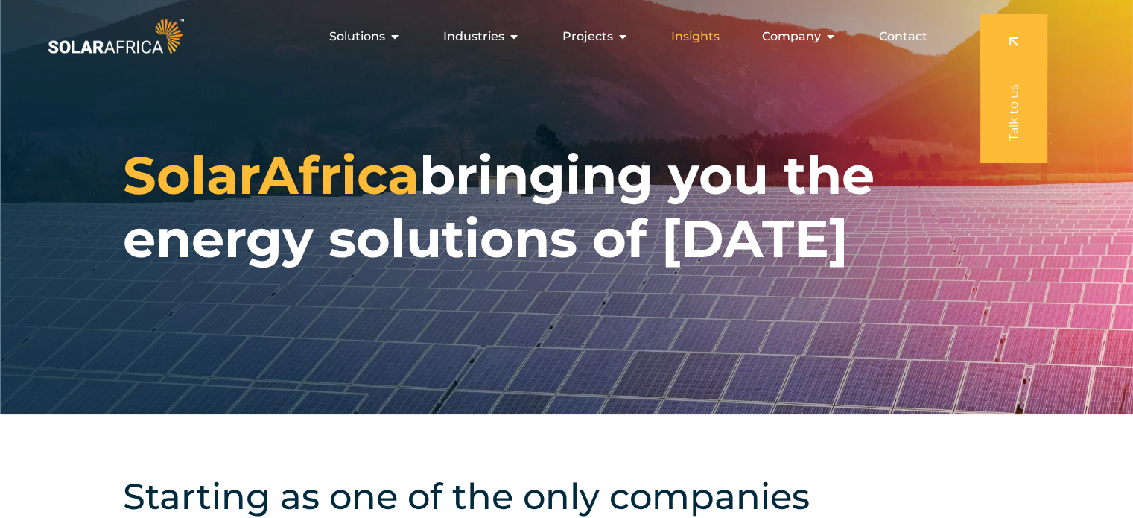
click at [704, 31] on span "Insights" at bounding box center [695, 37] width 48 height 18
